Goal: Information Seeking & Learning: Compare options

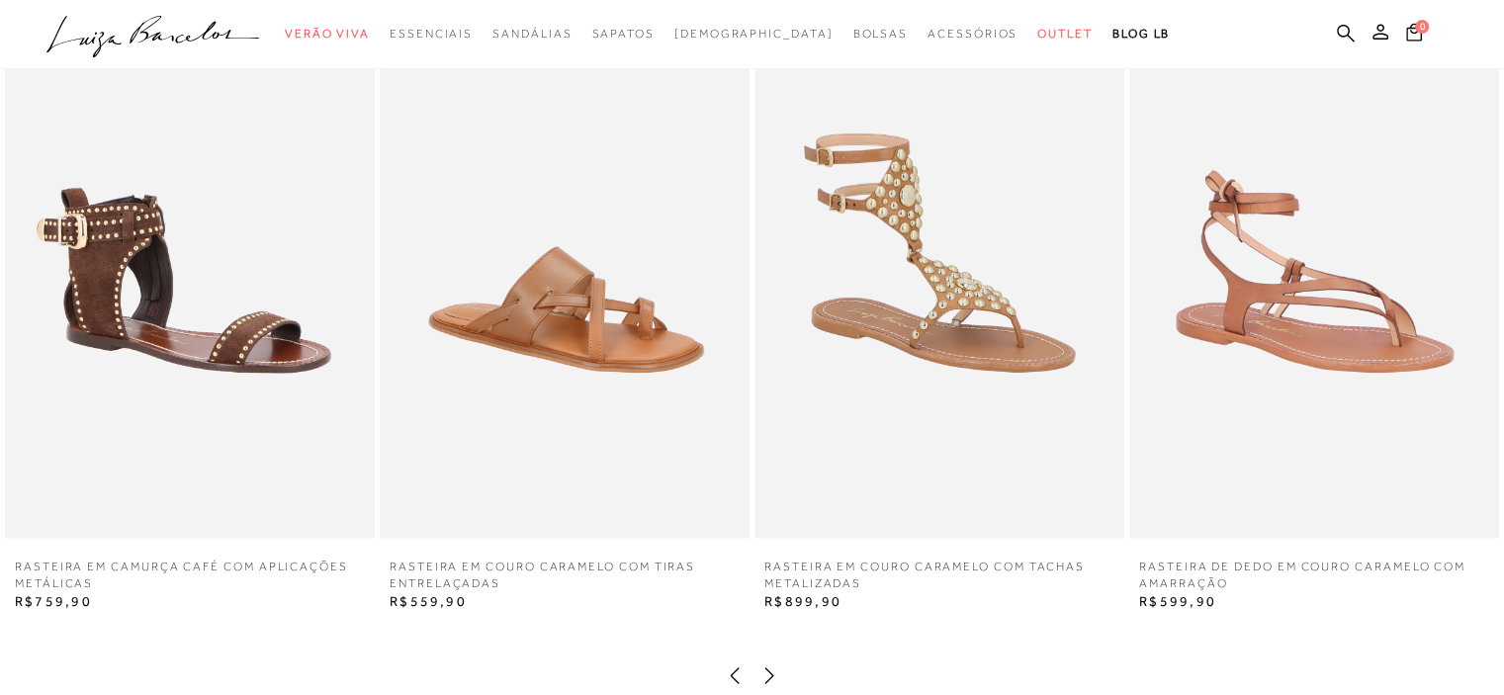
scroll to position [3485, 0]
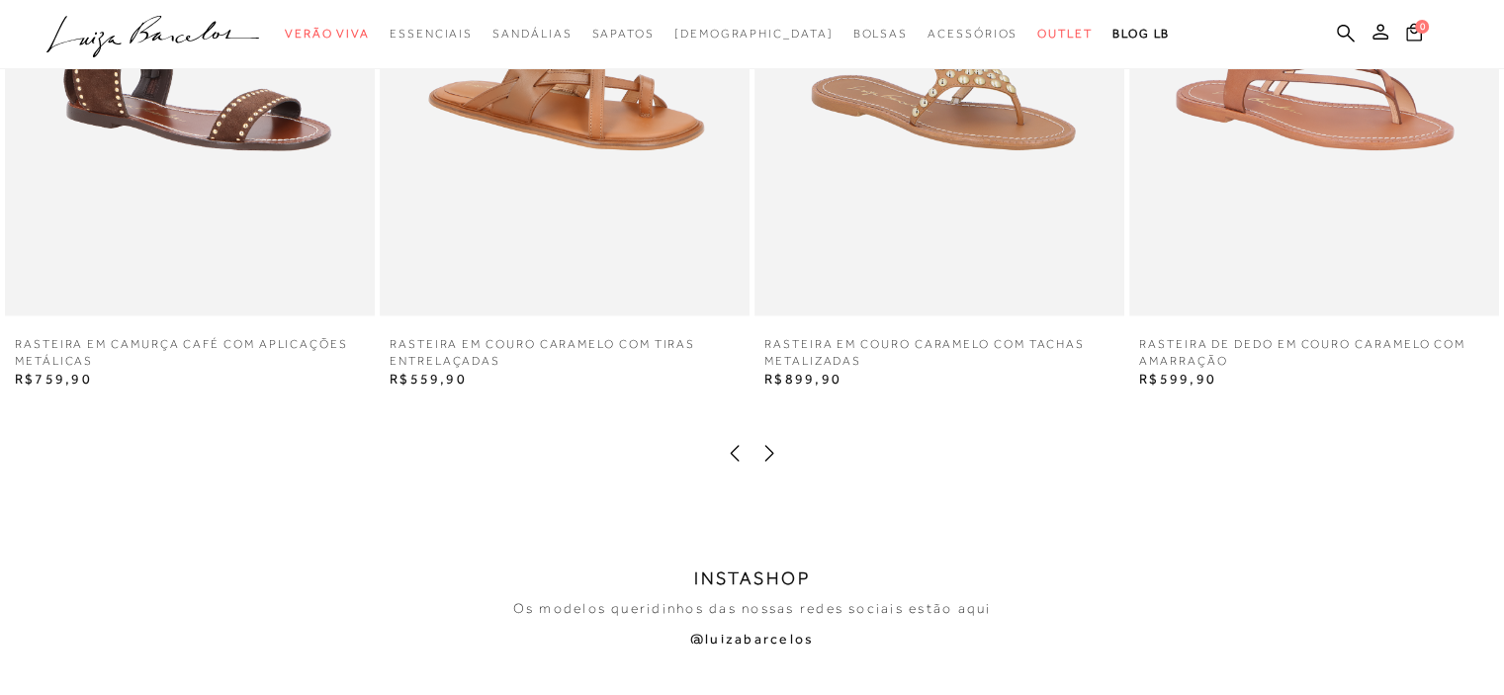
click at [766, 443] on icon at bounding box center [769, 453] width 20 height 20
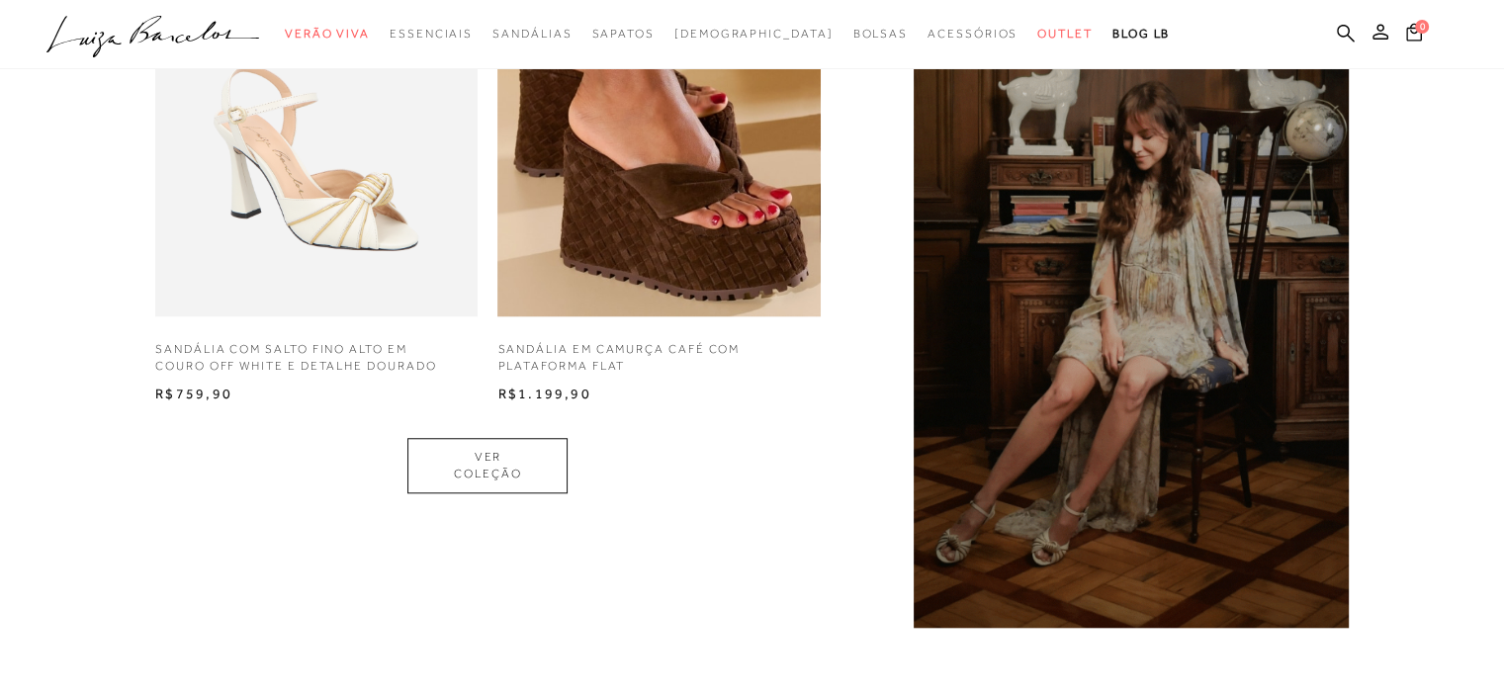
scroll to position [1607, 0]
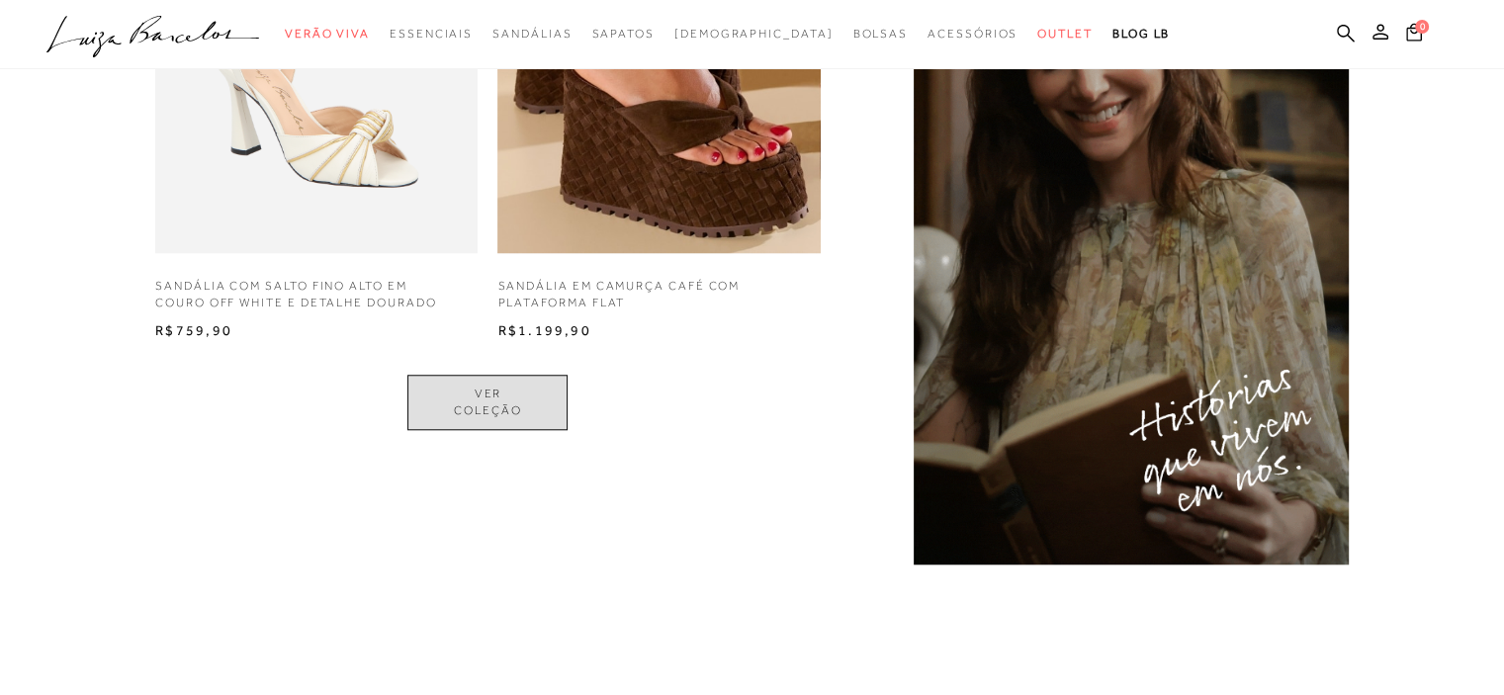
click at [567, 406] on link "VER COLEÇÃO" at bounding box center [487, 402] width 160 height 55
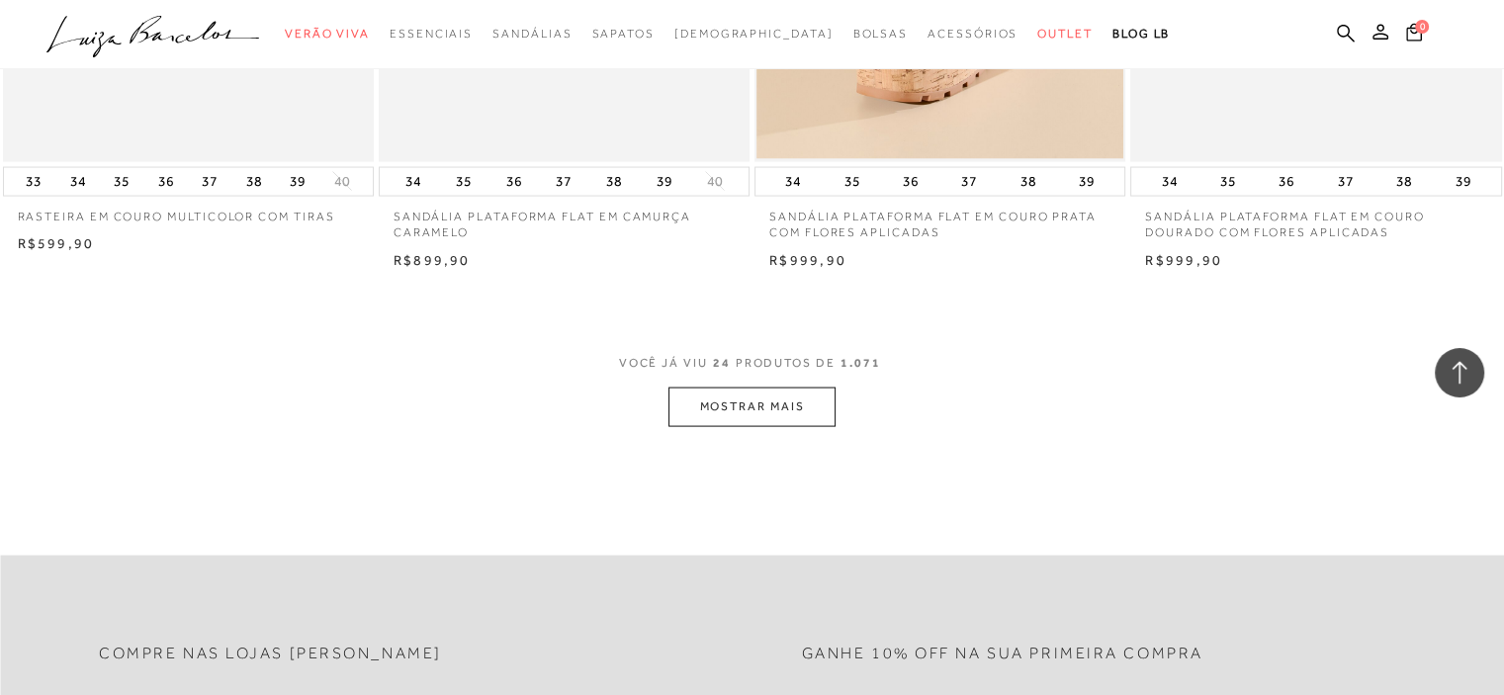
scroll to position [4053, 0]
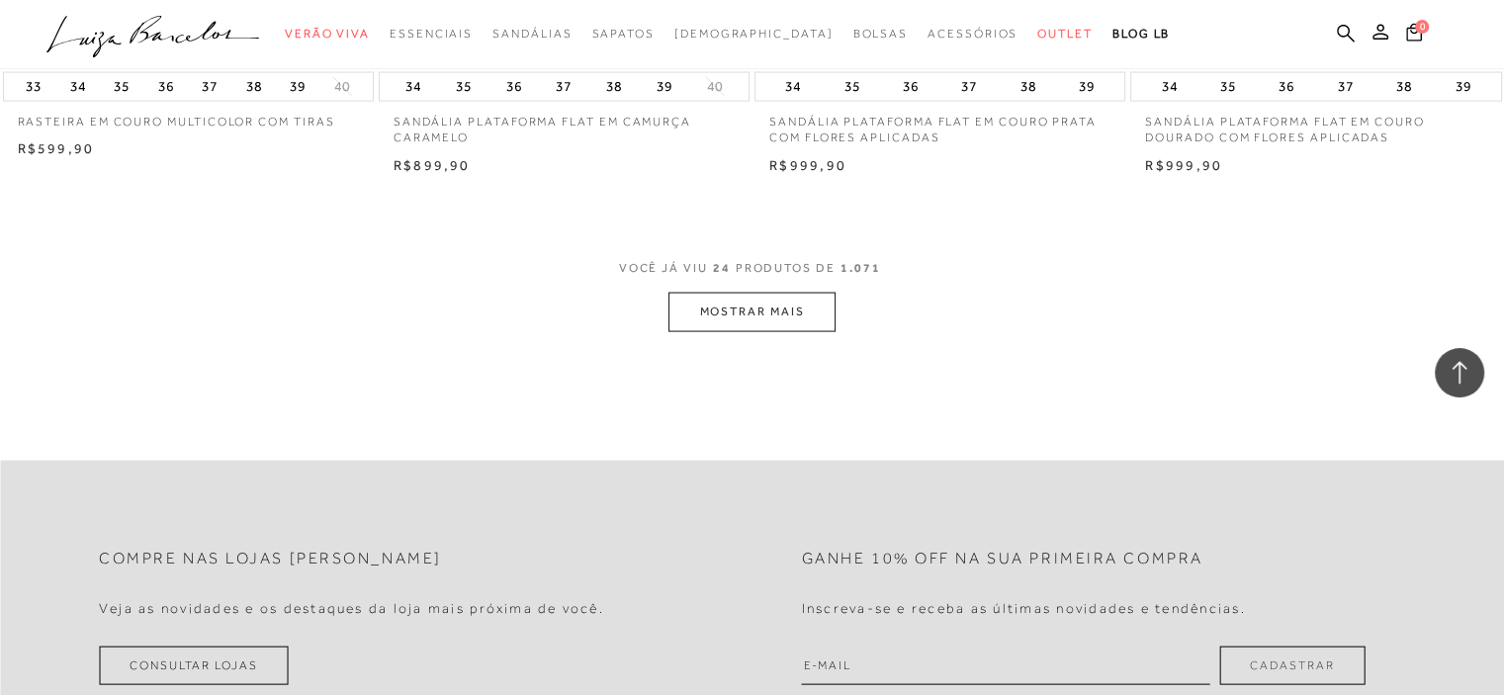
click at [763, 314] on button "MOSTRAR MAIS" at bounding box center [751, 312] width 166 height 39
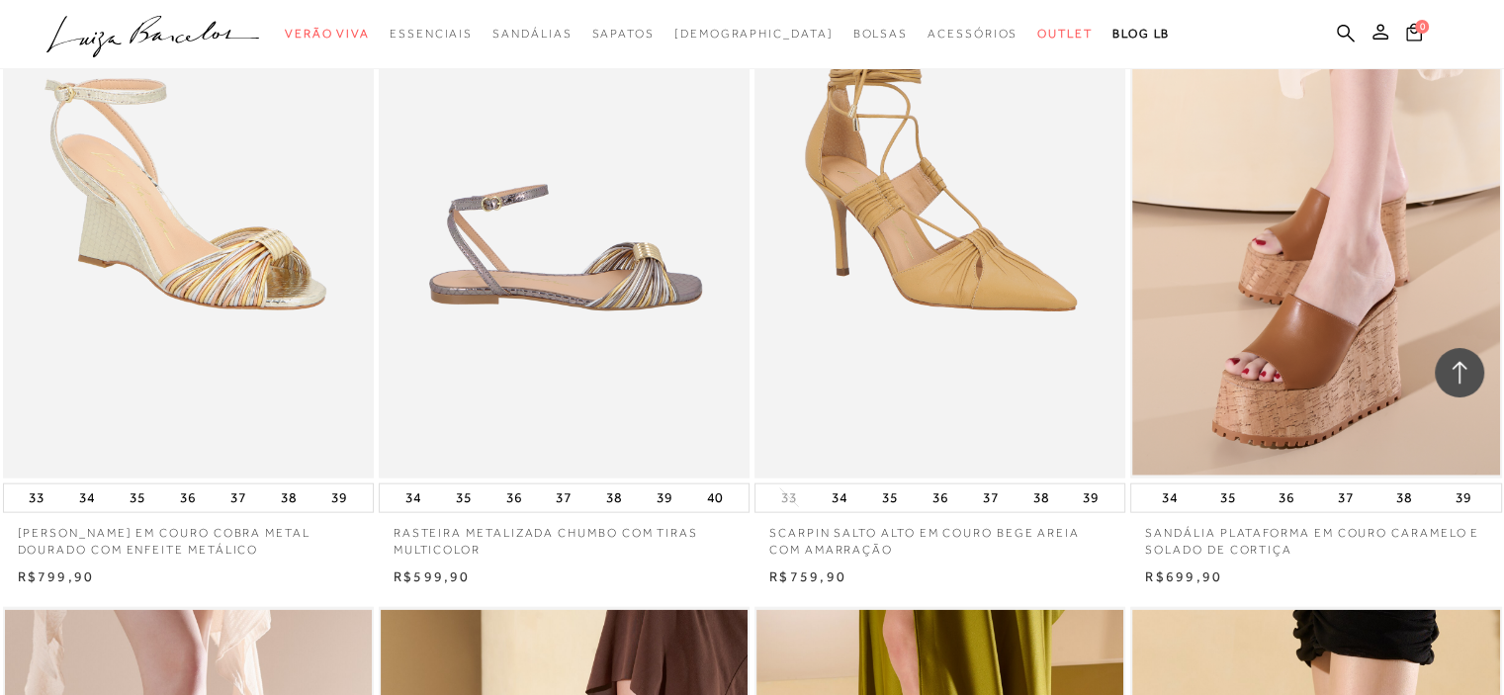
scroll to position [4350, 0]
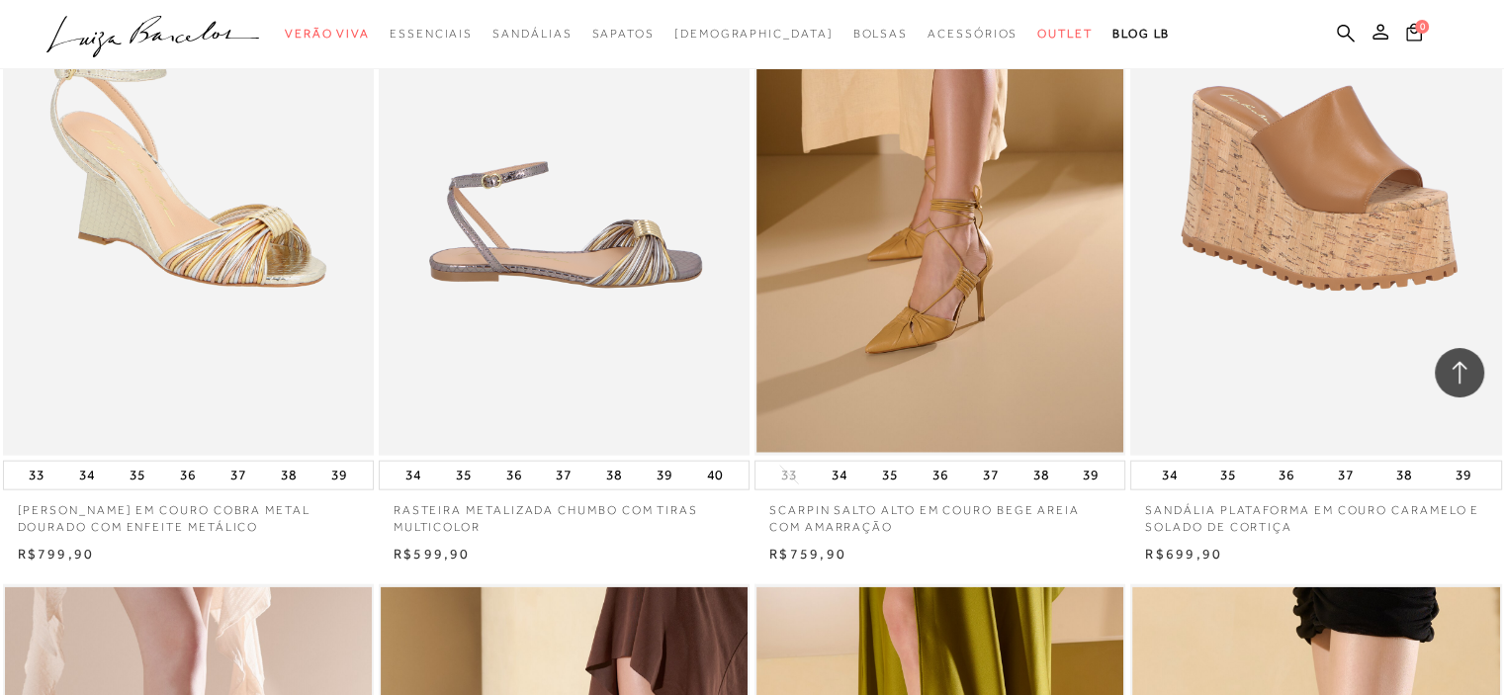
click at [1289, 276] on img at bounding box center [1316, 177] width 369 height 557
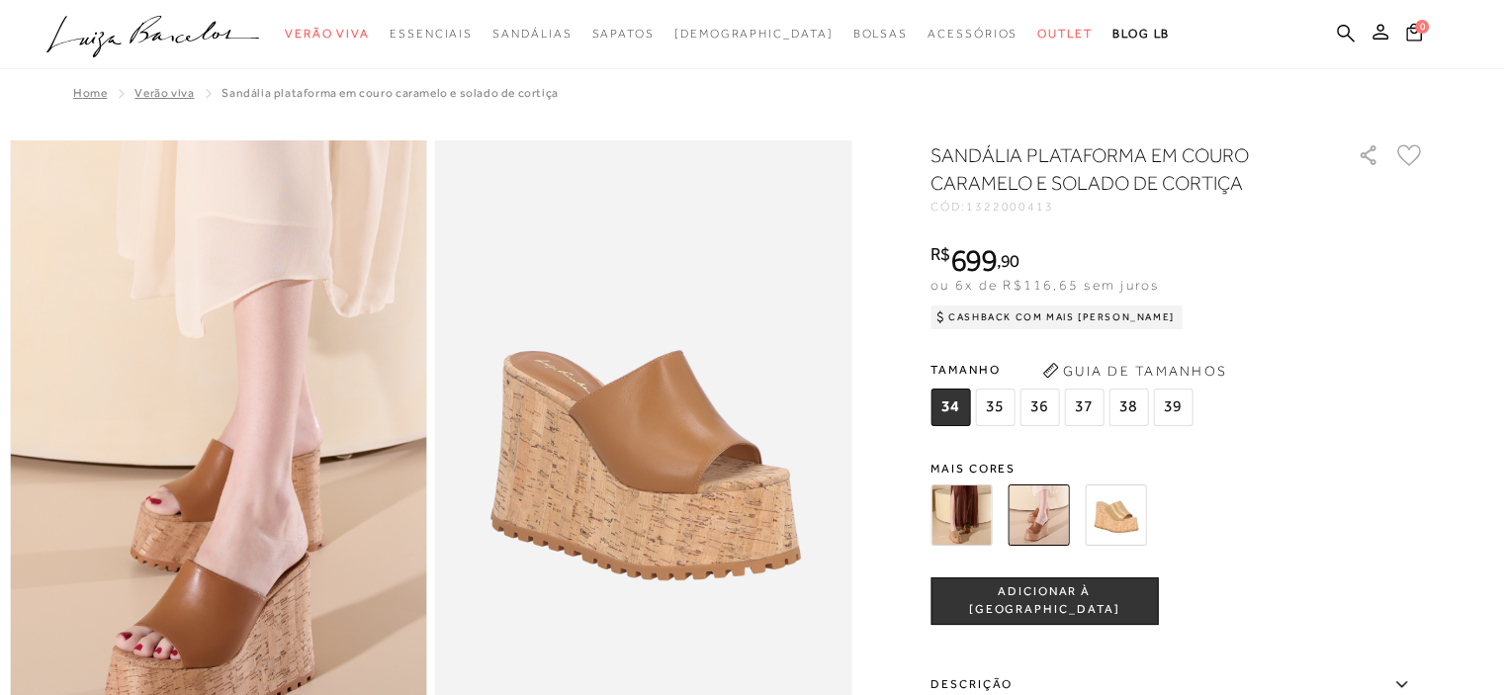
click at [1126, 521] on img at bounding box center [1115, 514] width 61 height 61
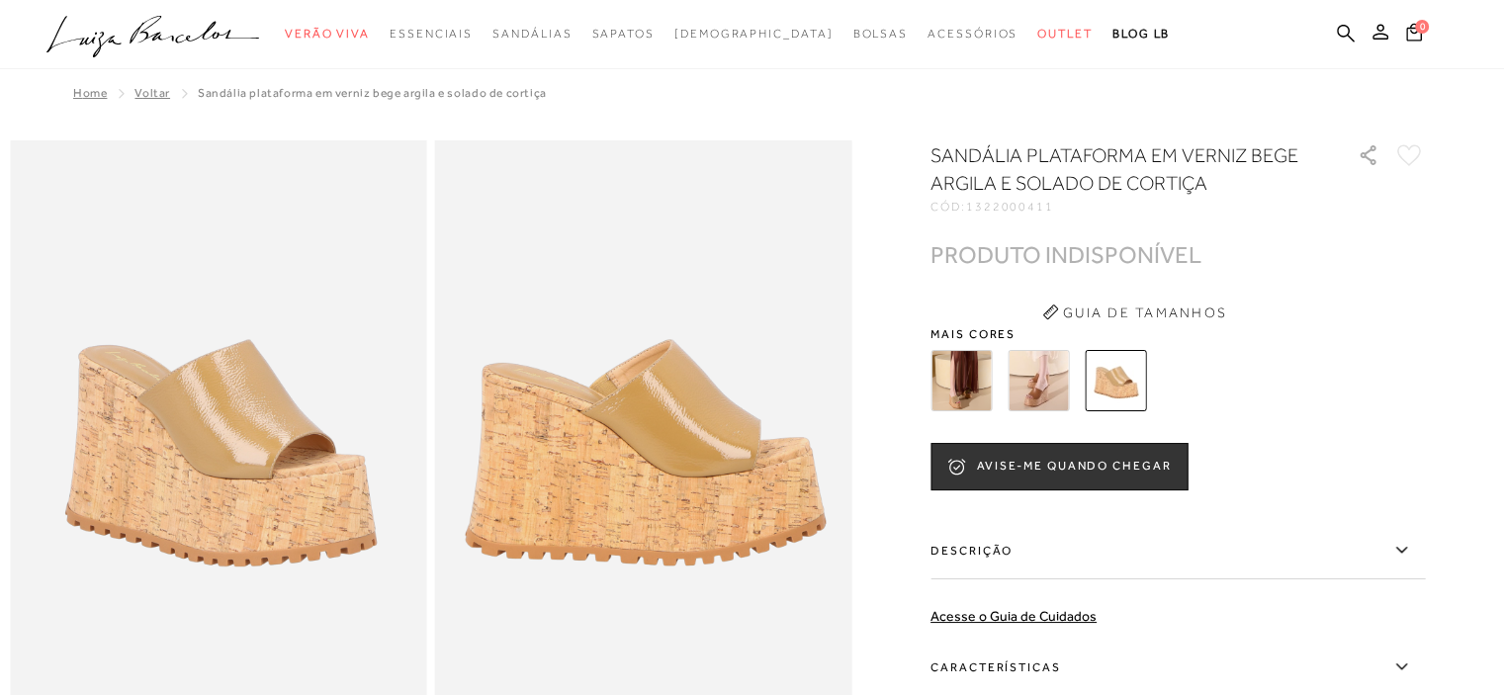
click at [1044, 386] on img at bounding box center [1037, 380] width 61 height 61
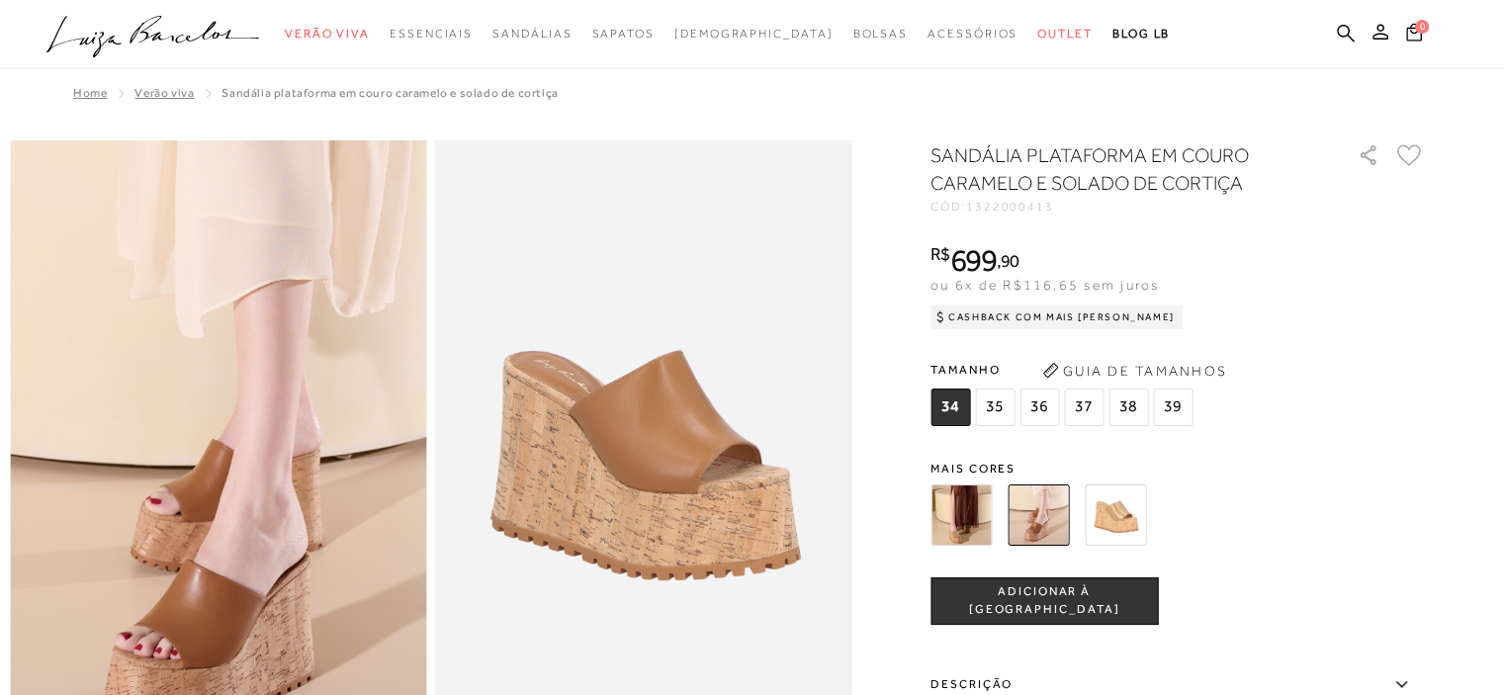
click at [972, 528] on img at bounding box center [960, 514] width 61 height 61
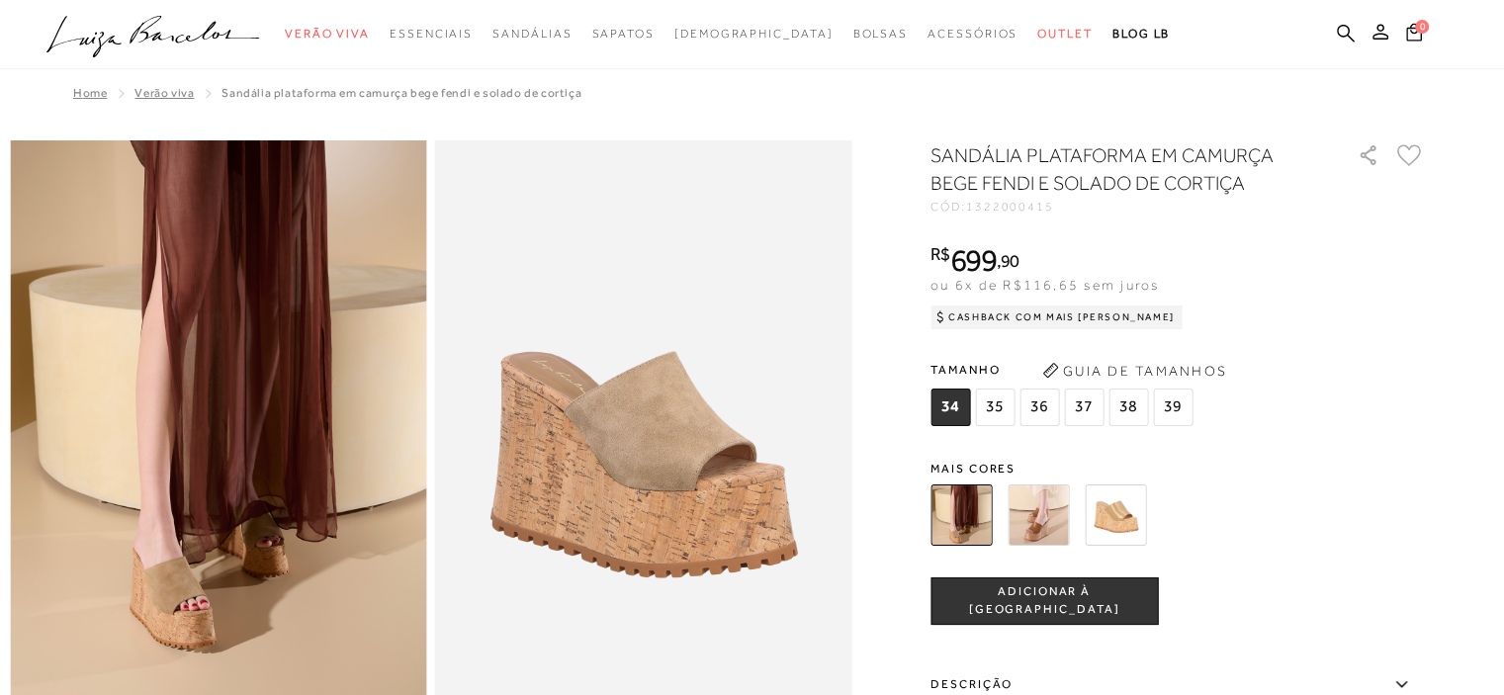
click at [1036, 529] on img at bounding box center [1037, 514] width 61 height 61
